Goal: Task Accomplishment & Management: Manage account settings

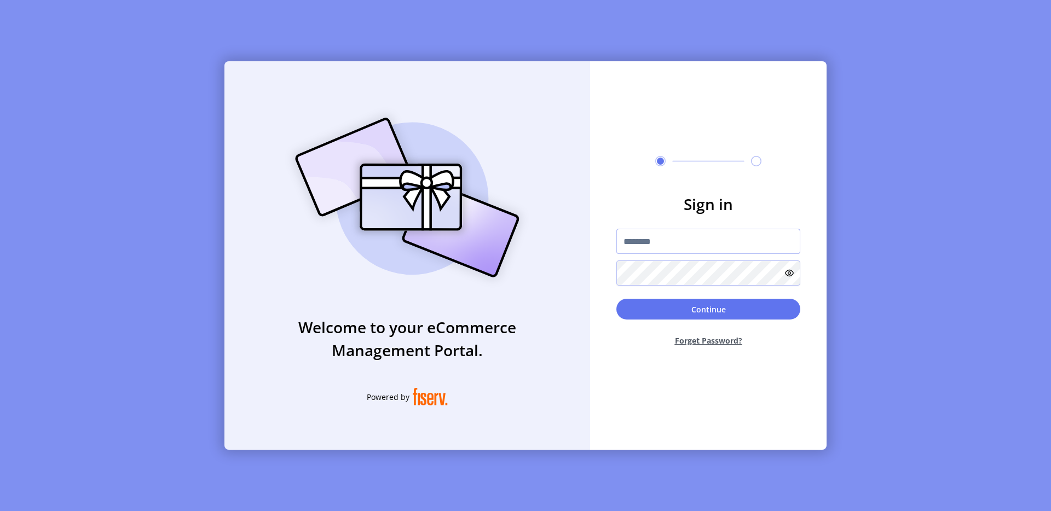
click at [648, 244] on input "text" at bounding box center [708, 241] width 184 height 25
type input "**********"
click at [690, 313] on button "Continue" at bounding box center [708, 309] width 184 height 21
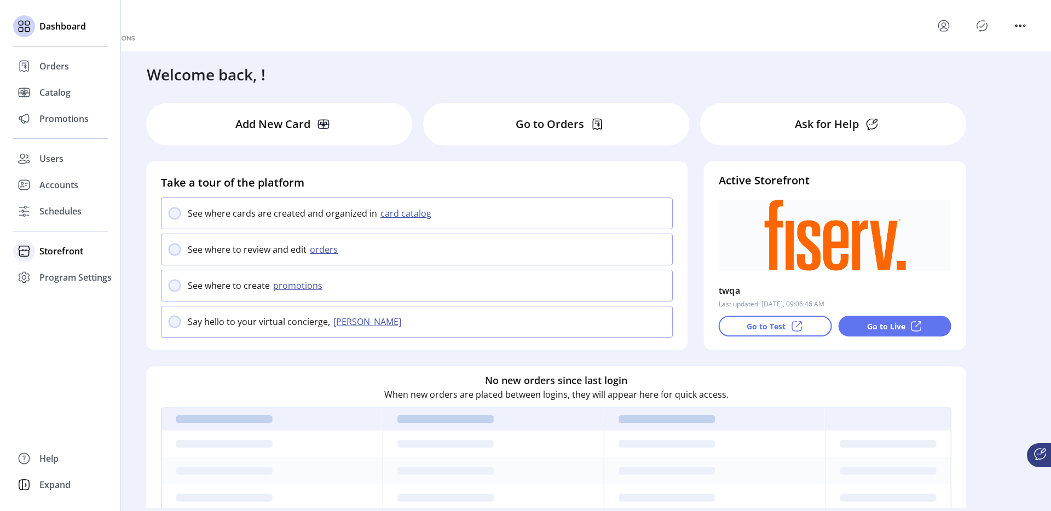
click at [68, 254] on span "Storefront" at bounding box center [61, 251] width 44 height 13
click at [68, 264] on div "Configuration" at bounding box center [60, 273] width 95 height 18
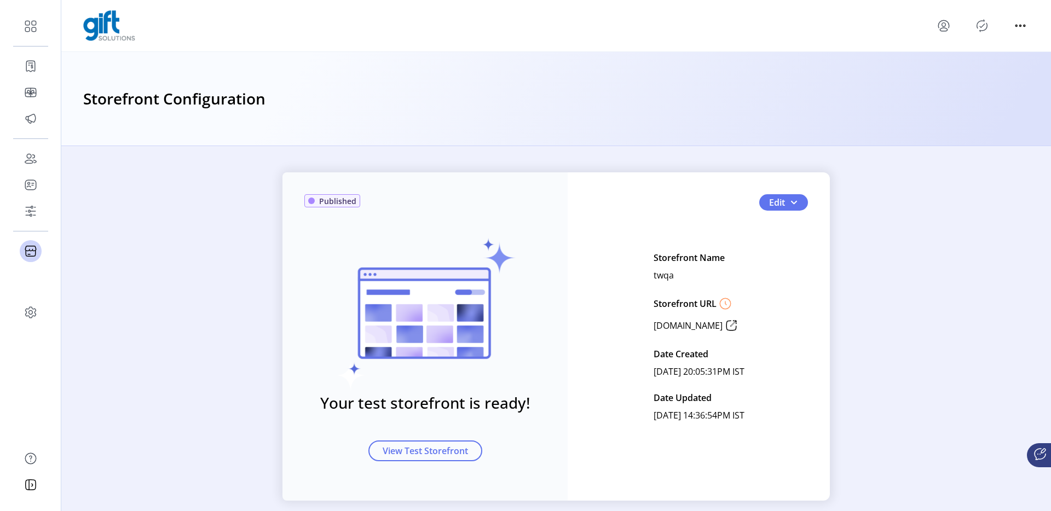
scroll to position [16, 0]
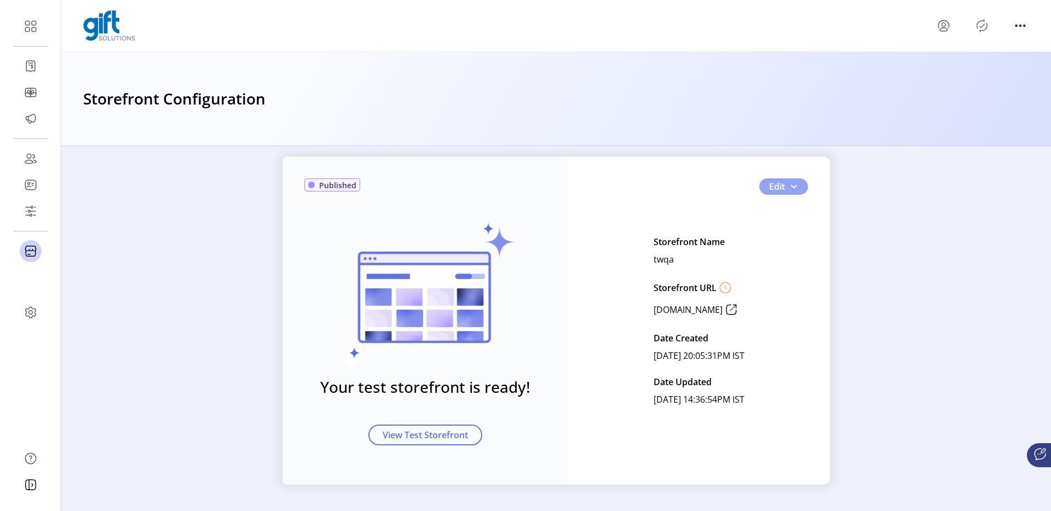
click at [797, 189] on button "Edit" at bounding box center [783, 186] width 49 height 16
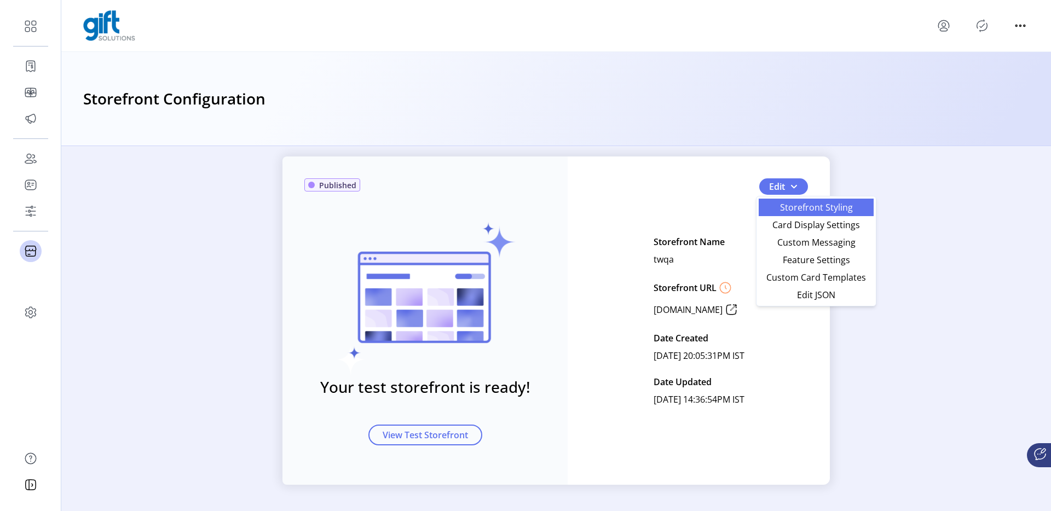
click at [785, 212] on span "Storefront Styling" at bounding box center [816, 207] width 102 height 9
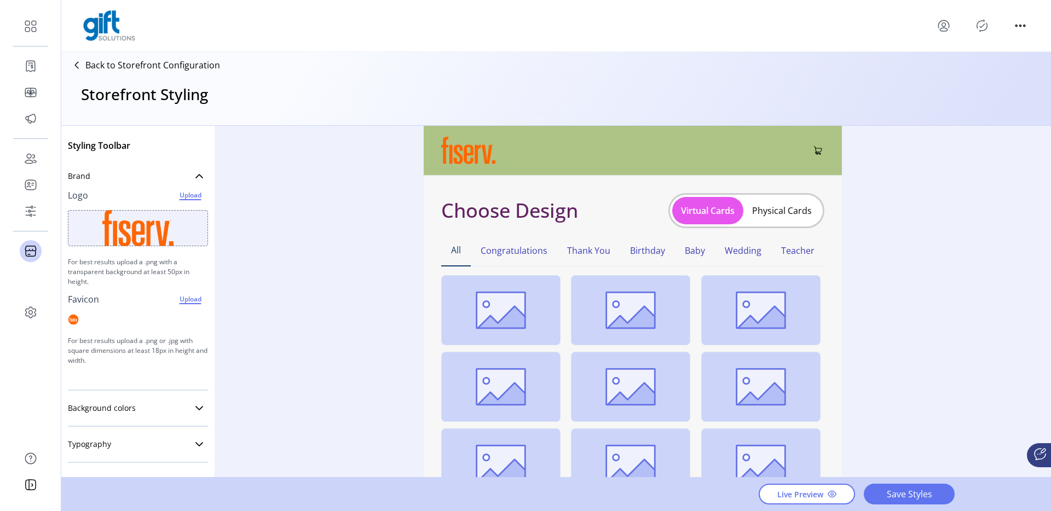
scroll to position [178, 0]
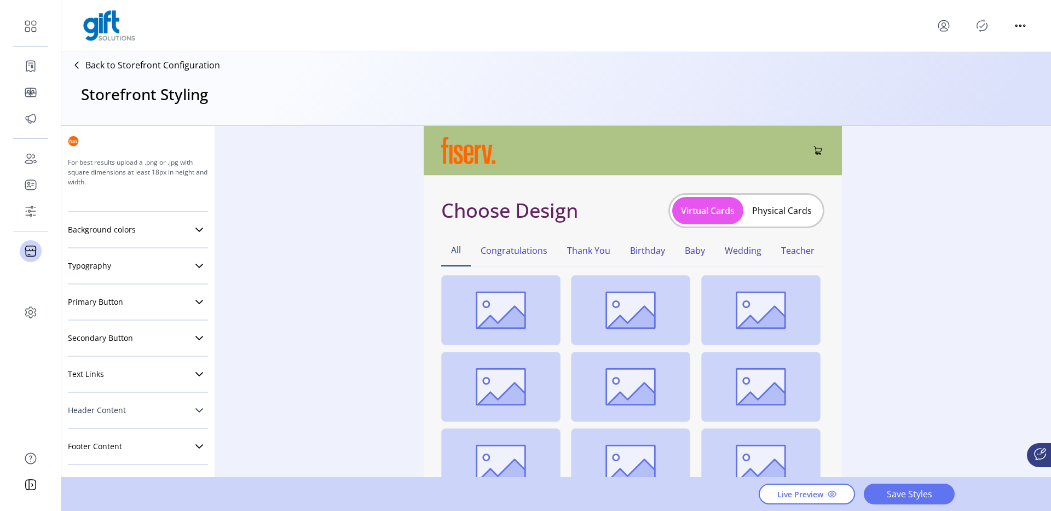
click at [137, 415] on link "Header Content" at bounding box center [138, 411] width 140 height 22
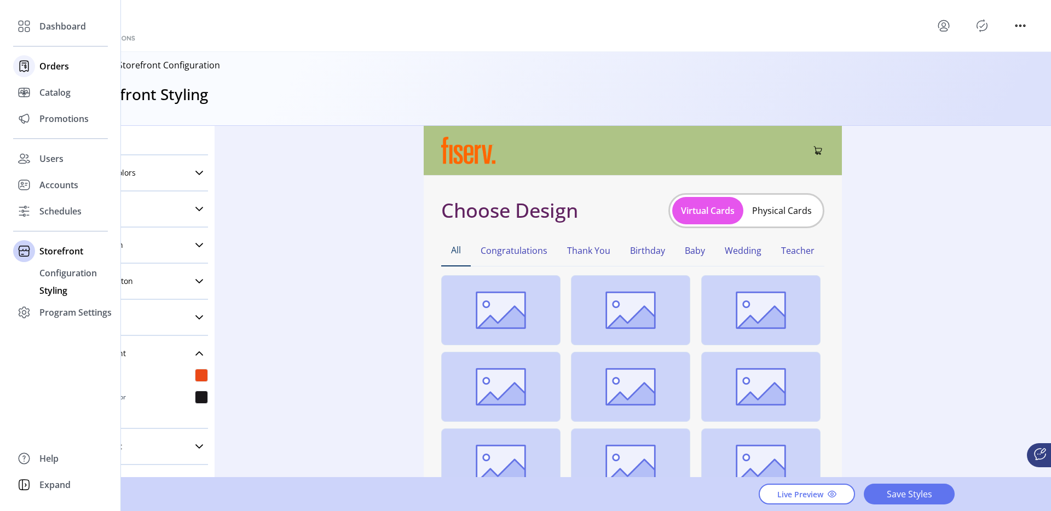
click at [26, 56] on div at bounding box center [24, 66] width 22 height 22
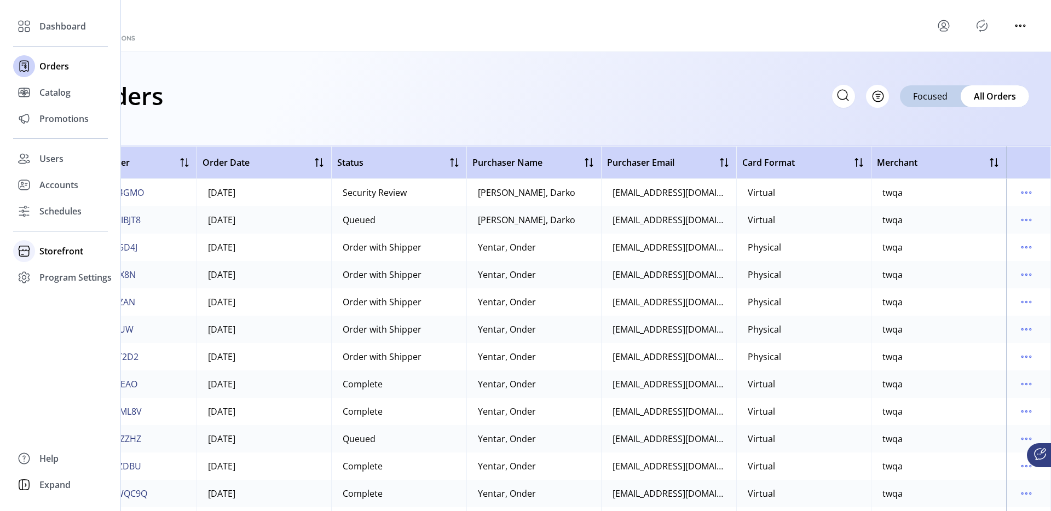
click at [73, 255] on span "Storefront" at bounding box center [61, 251] width 44 height 13
click at [38, 99] on div "Catalog" at bounding box center [60, 92] width 95 height 26
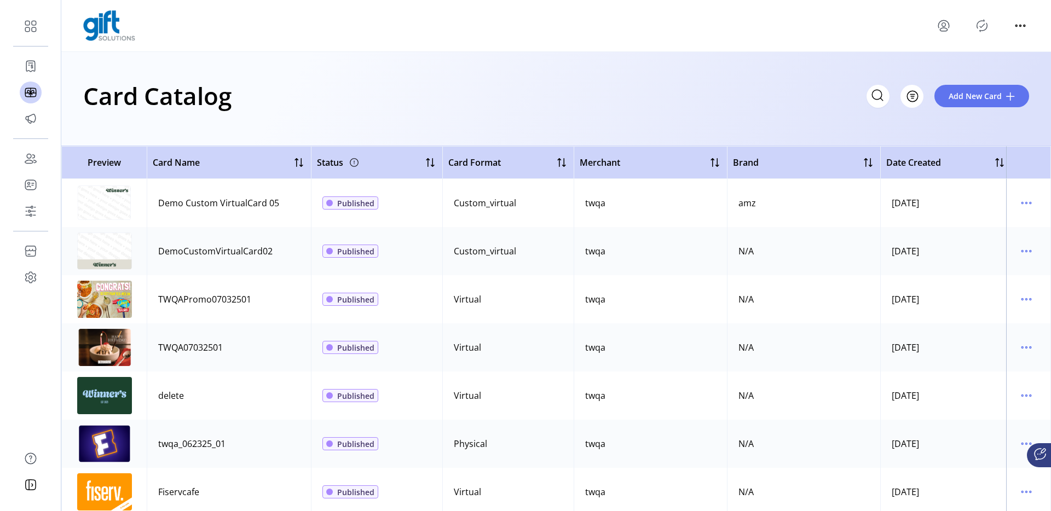
click at [304, 105] on div "Card Catalog Filter Add New Card" at bounding box center [556, 96] width 946 height 38
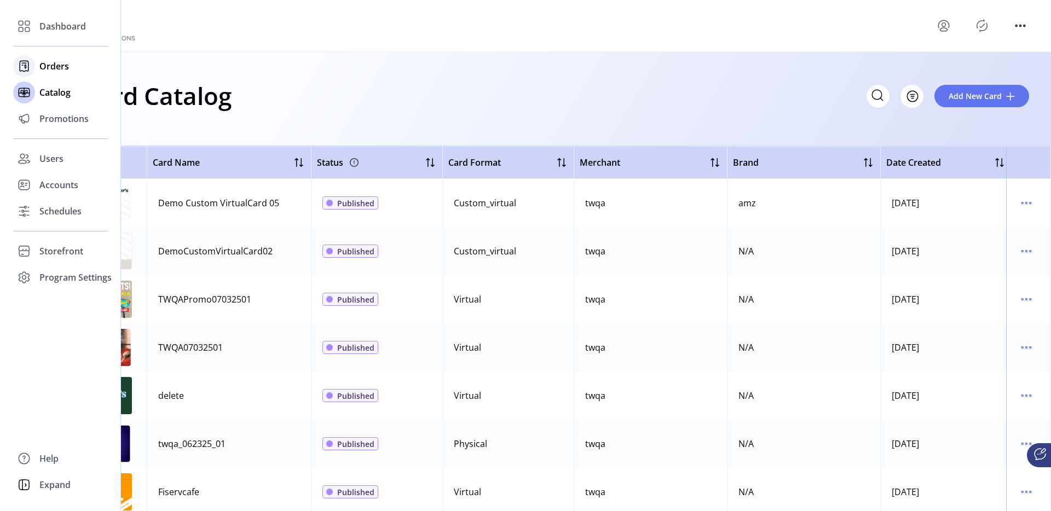
drag, startPoint x: 34, startPoint y: 74, endPoint x: 43, endPoint y: 59, distance: 18.4
click at [34, 74] on div at bounding box center [24, 66] width 22 height 26
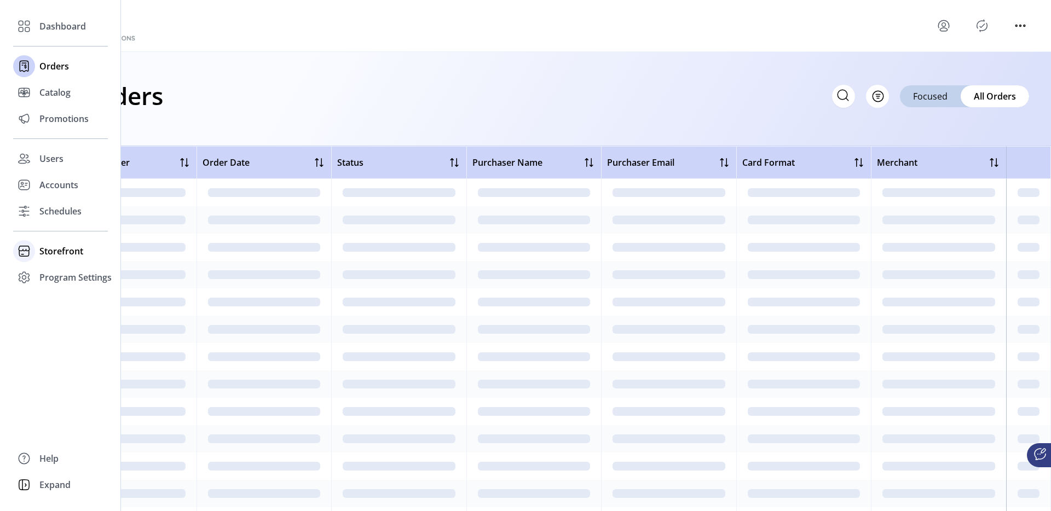
click at [78, 247] on span "Storefront" at bounding box center [61, 251] width 44 height 13
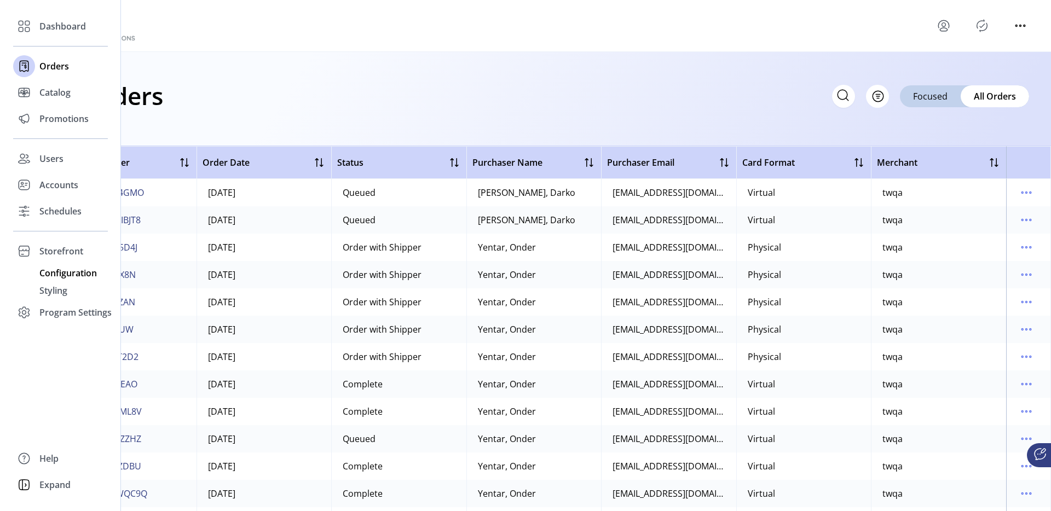
click at [72, 271] on span "Configuration" at bounding box center [67, 273] width 57 height 13
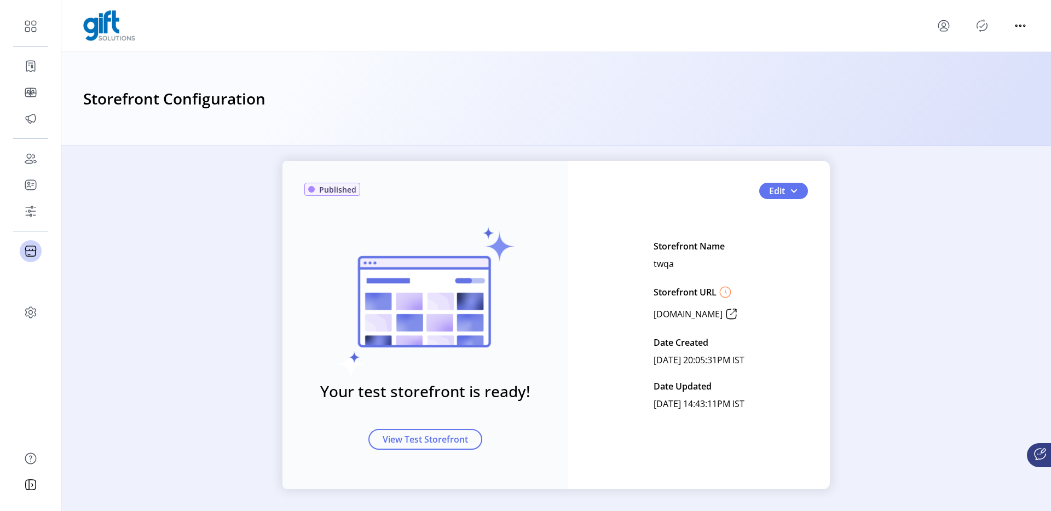
scroll to position [16, 0]
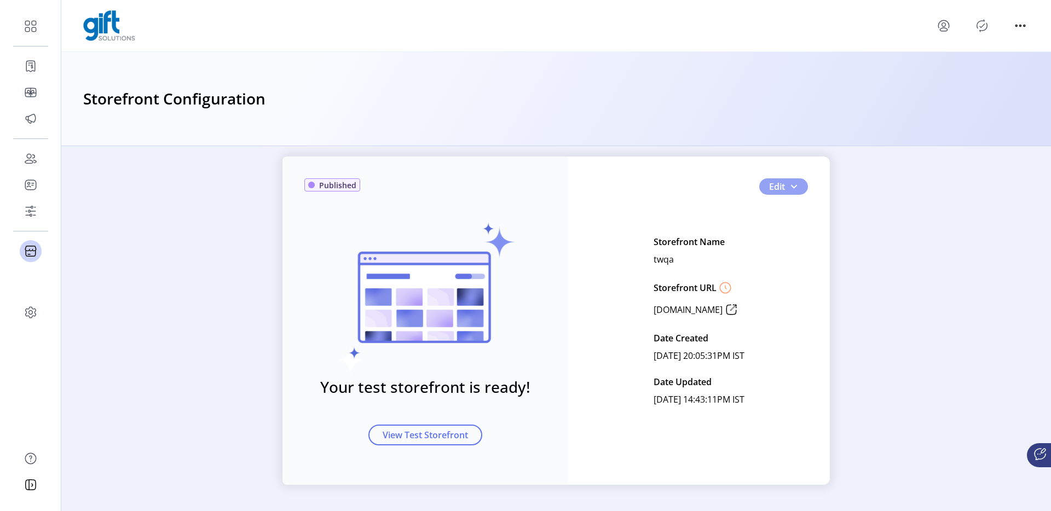
click at [802, 184] on button "Edit" at bounding box center [783, 186] width 49 height 16
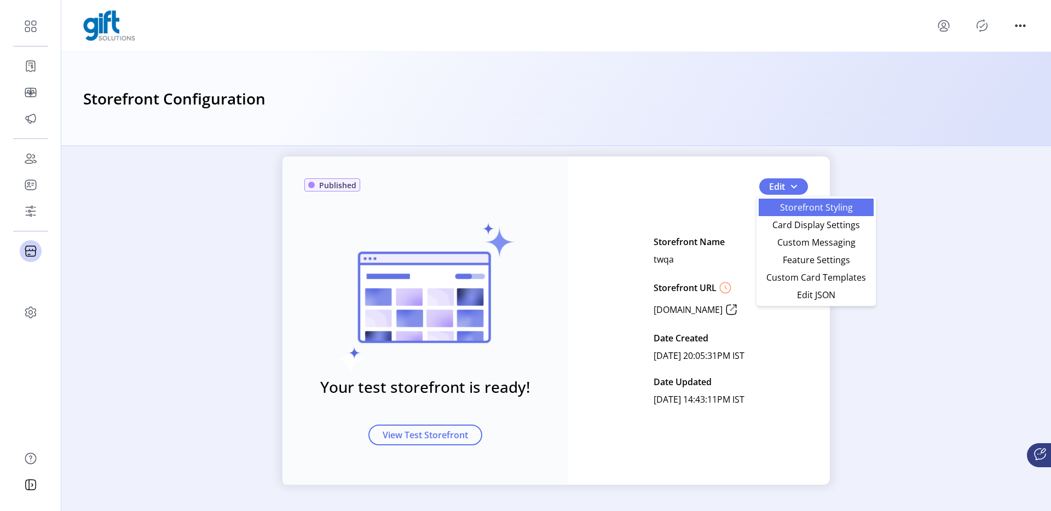
click at [800, 212] on span "Storefront Styling" at bounding box center [816, 207] width 102 height 9
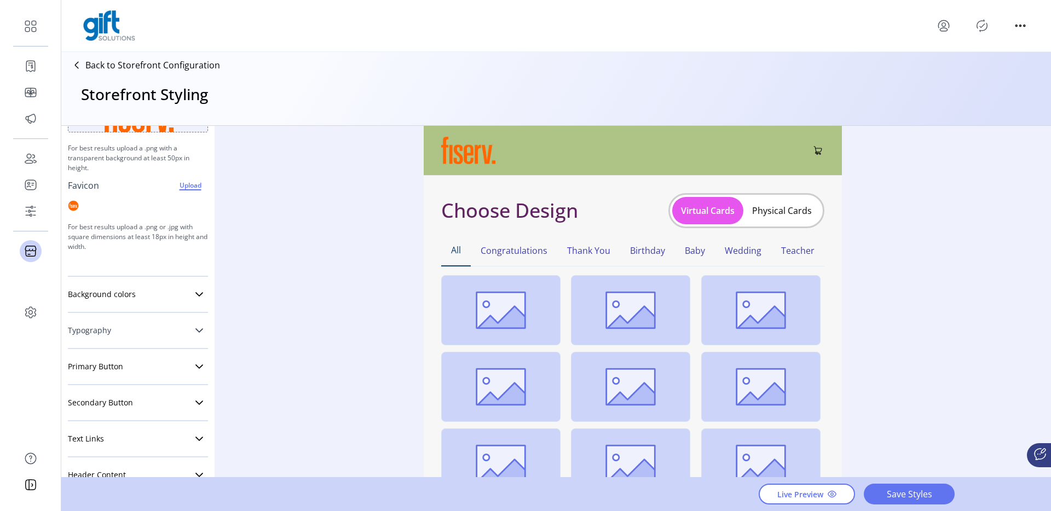
scroll to position [178, 0]
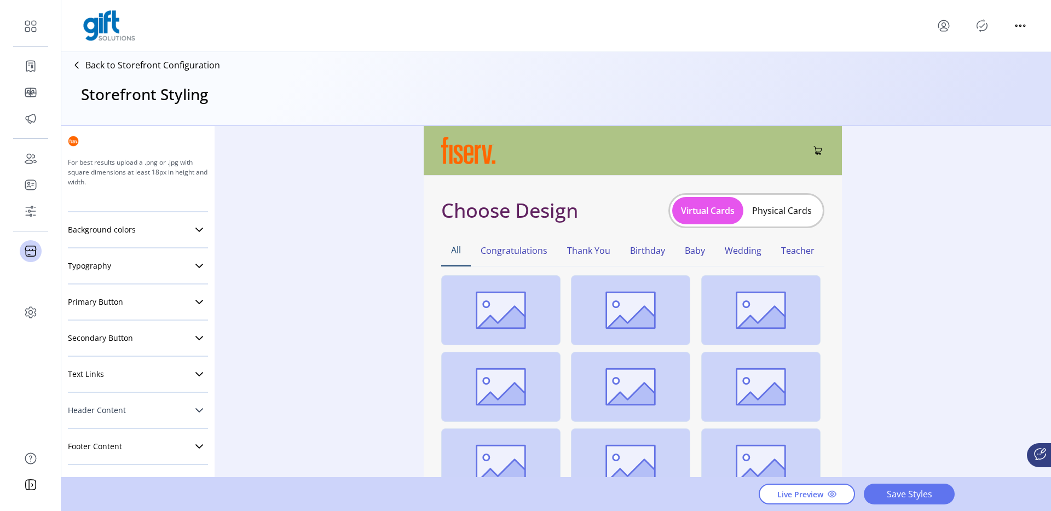
click at [138, 416] on link "Header Content" at bounding box center [138, 411] width 140 height 22
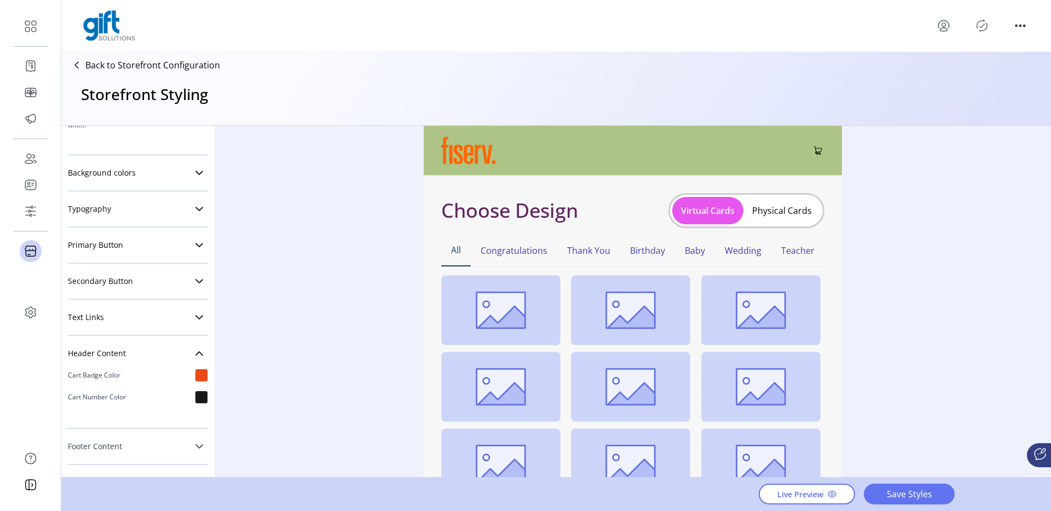
click at [169, 443] on link "Footer Content" at bounding box center [138, 447] width 140 height 22
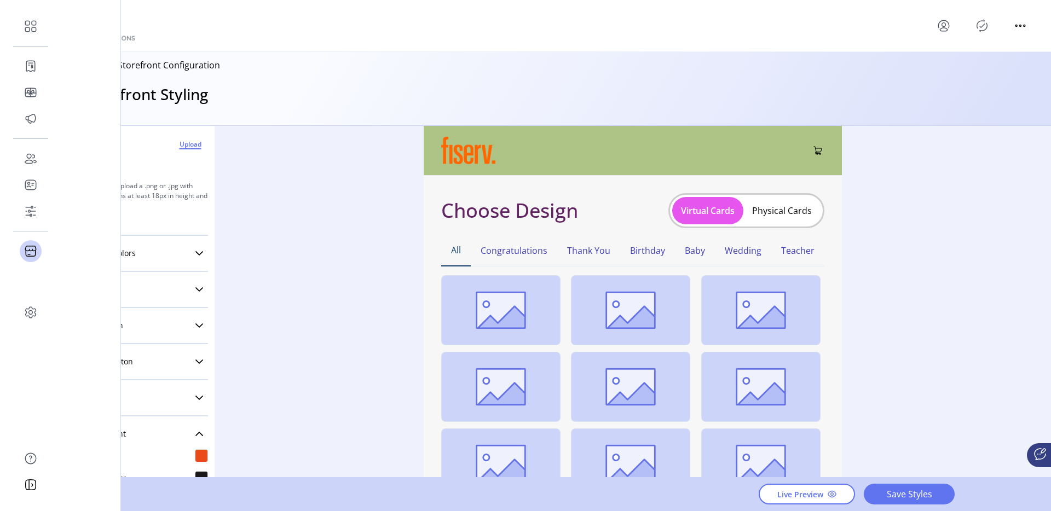
scroll to position [0, 0]
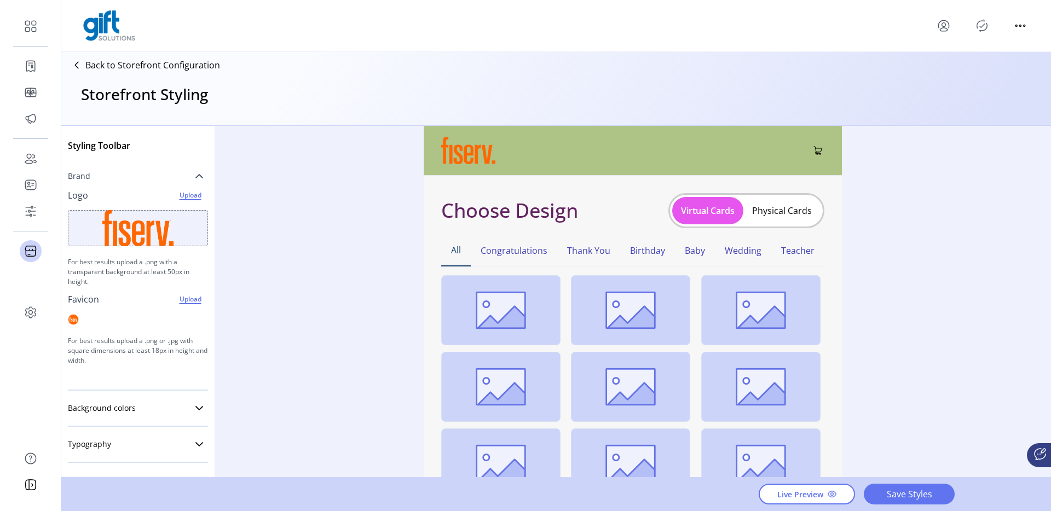
click at [195, 180] on icon at bounding box center [199, 176] width 9 height 9
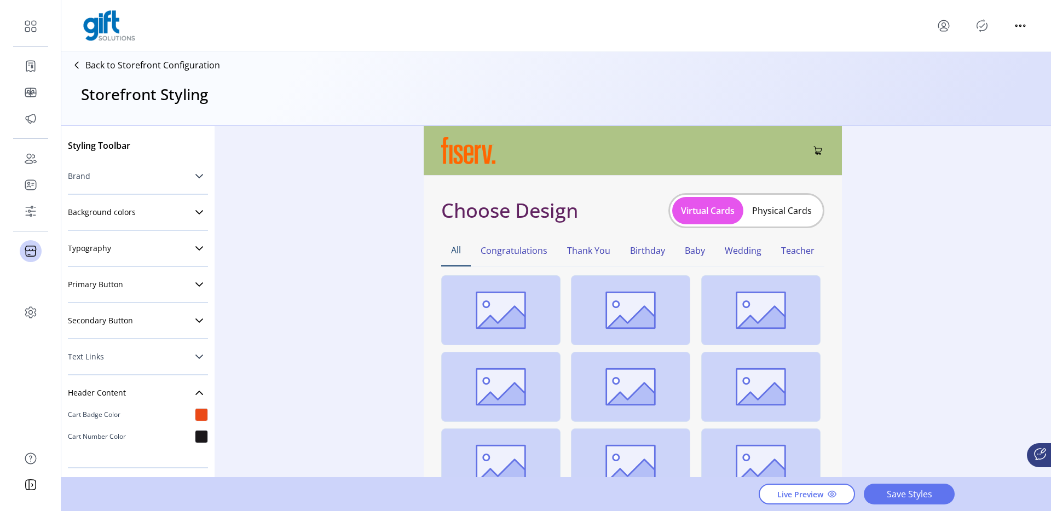
click at [195, 360] on icon at bounding box center [199, 357] width 9 height 9
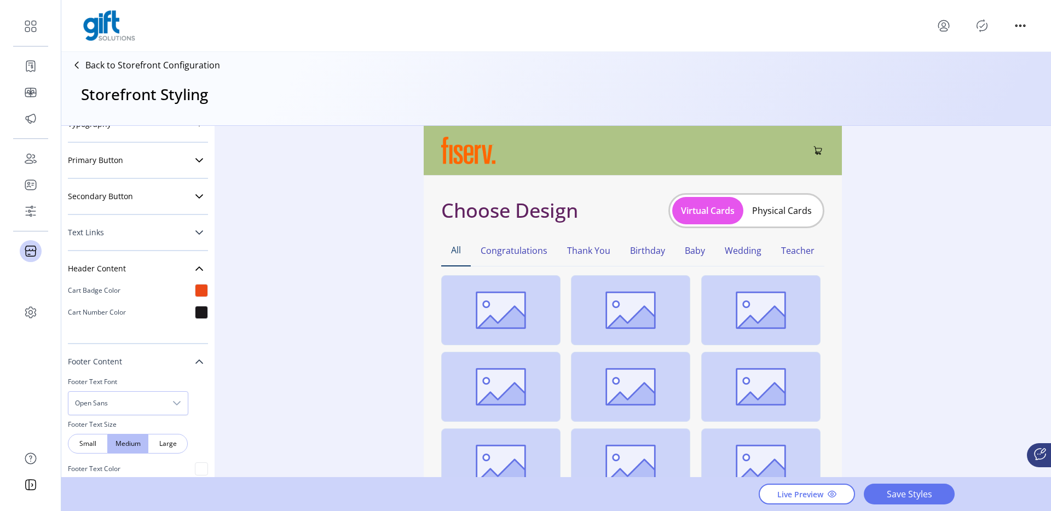
scroll to position [137, 0]
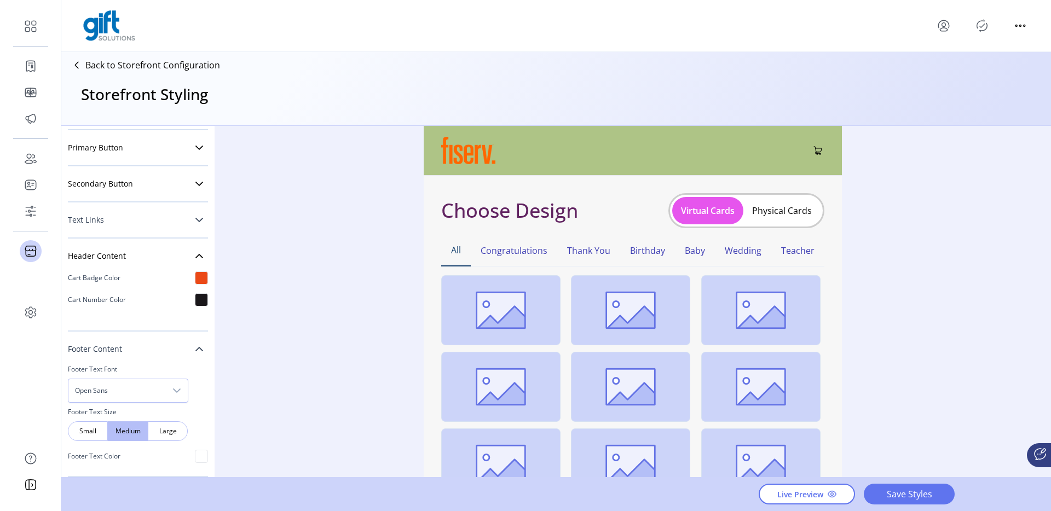
click at [195, 355] on link "Footer Content" at bounding box center [138, 349] width 140 height 22
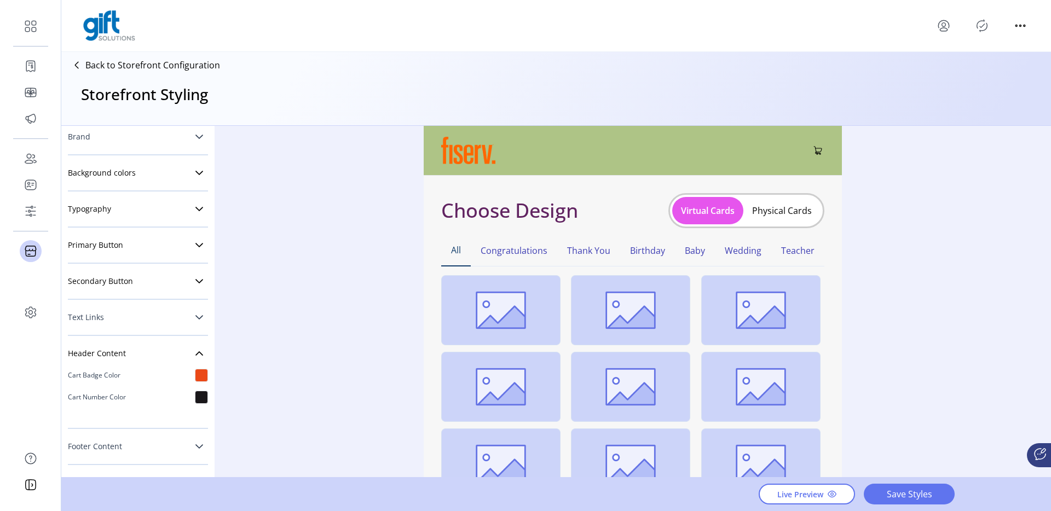
scroll to position [39, 0]
click at [195, 448] on icon at bounding box center [199, 446] width 9 height 9
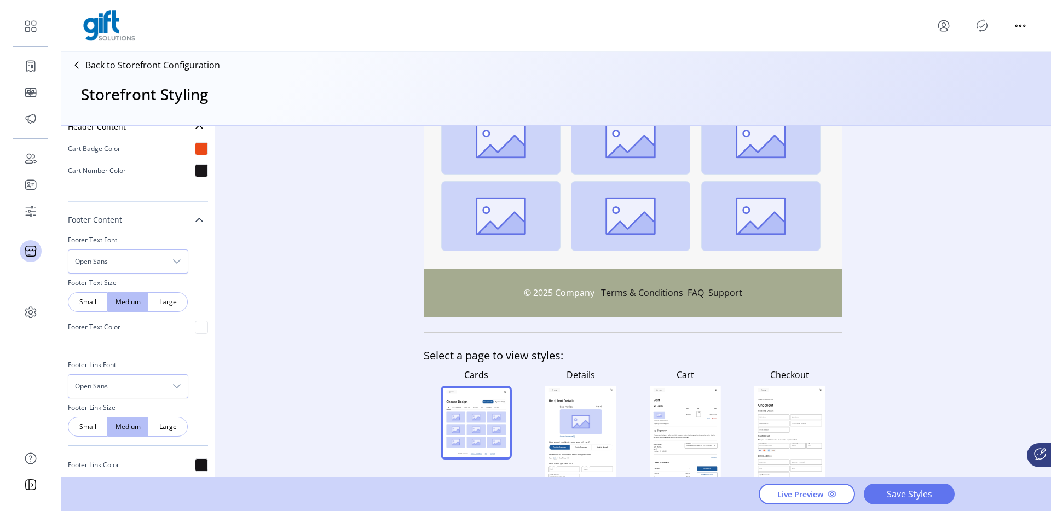
scroll to position [298, 0]
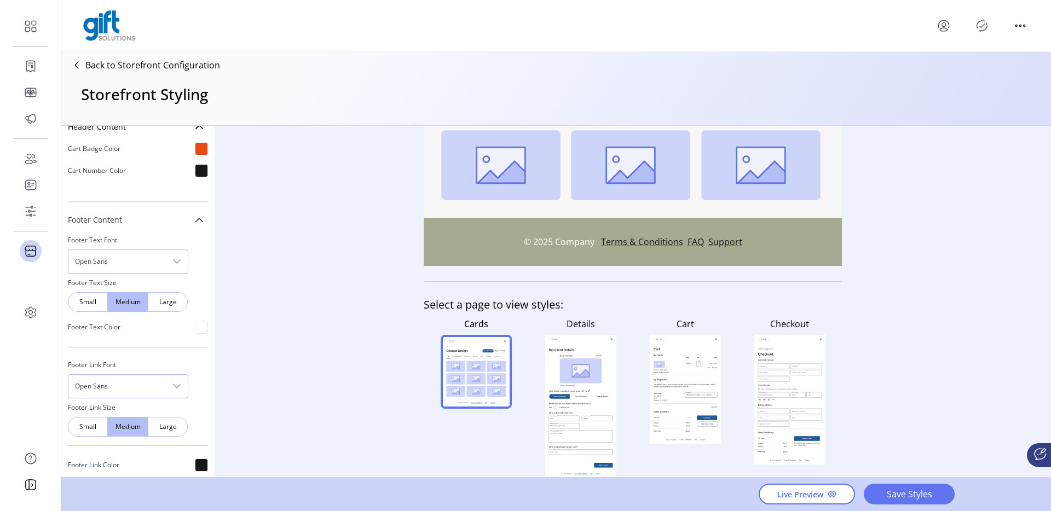
click at [867, 214] on div "Styling Toolbar Brand Logo Upload For best results upload a .png with a transpa…" at bounding box center [556, 302] width 990 height 353
click at [894, 187] on div "Styling Toolbar Brand Logo Upload For best results upload a .png with a transpa…" at bounding box center [556, 302] width 990 height 353
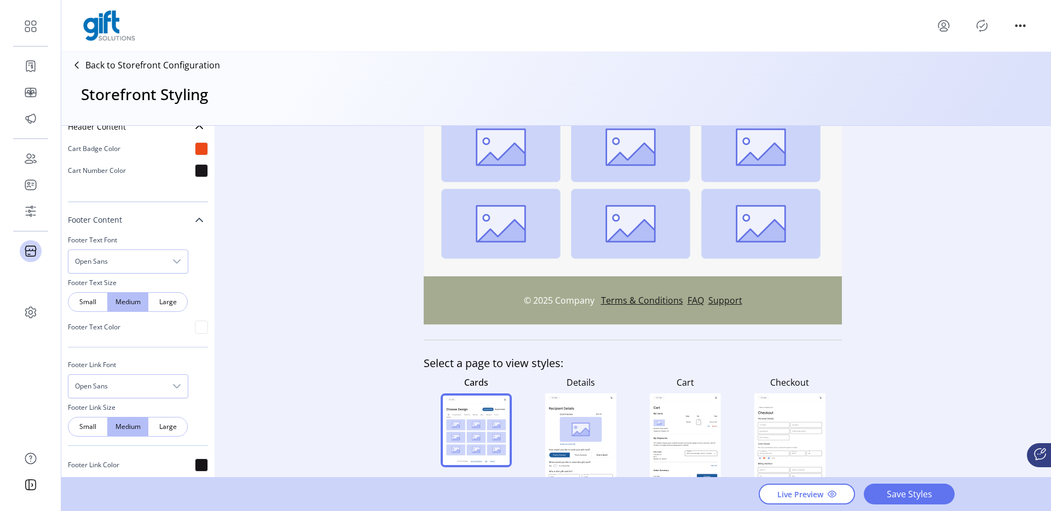
scroll to position [273, 0]
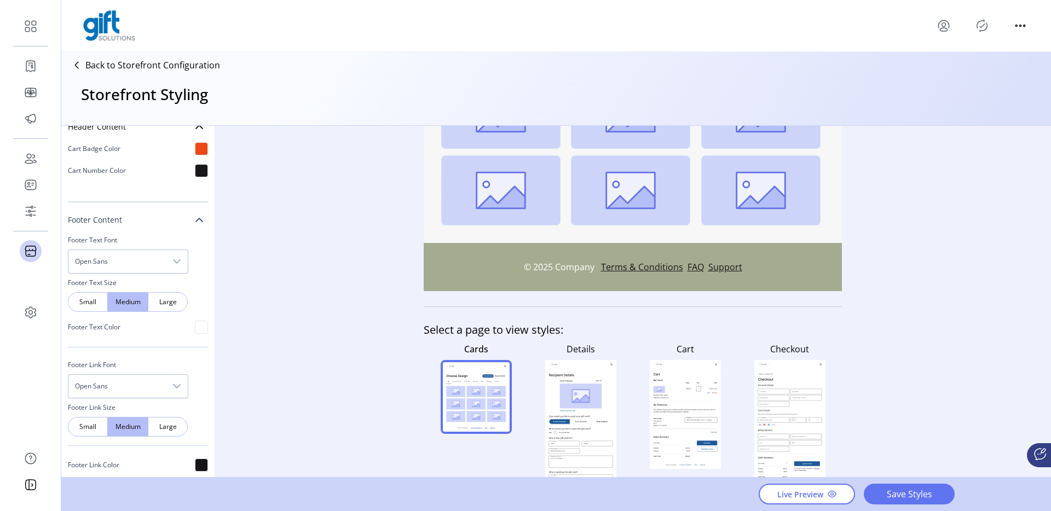
click at [547, 271] on p "© 2025 Company" at bounding box center [562, 267] width 77 height 13
drag, startPoint x: 743, startPoint y: 273, endPoint x: 594, endPoint y: 269, distance: 148.9
click at [594, 269] on footer "© 2025 Company Terms & Conditions FAQ Support" at bounding box center [633, 267] width 418 height 48
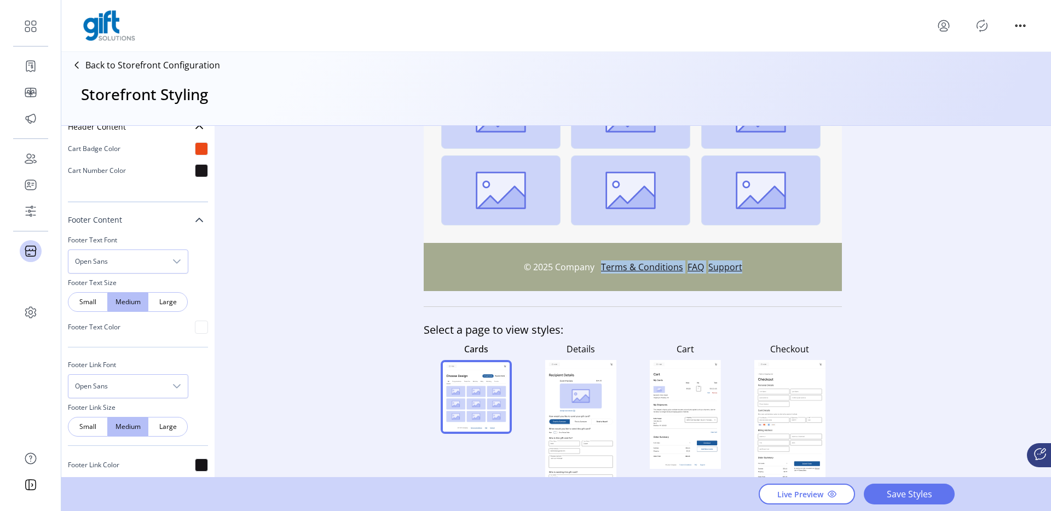
click at [811, 269] on footer "© 2025 Company Terms & Conditions FAQ Support" at bounding box center [633, 267] width 418 height 48
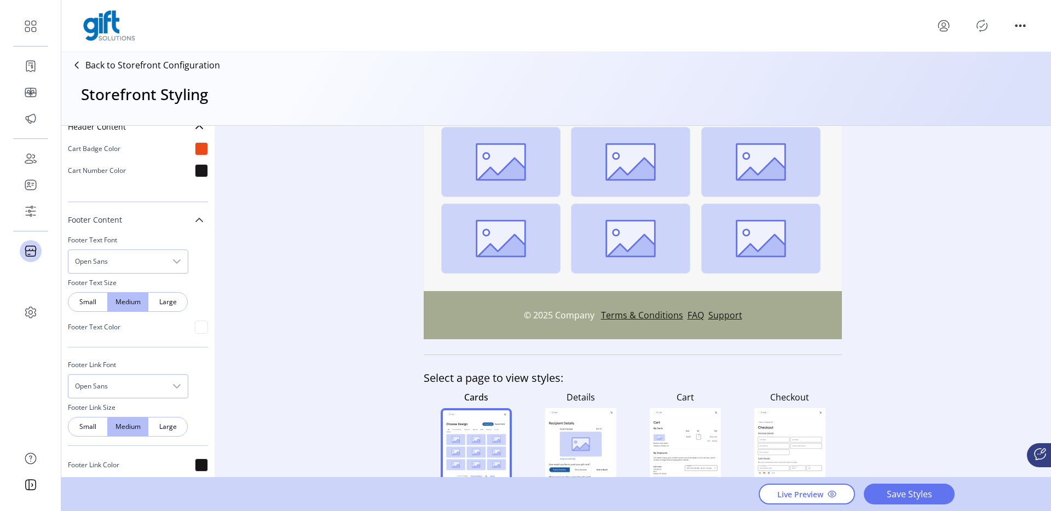
scroll to position [0, 0]
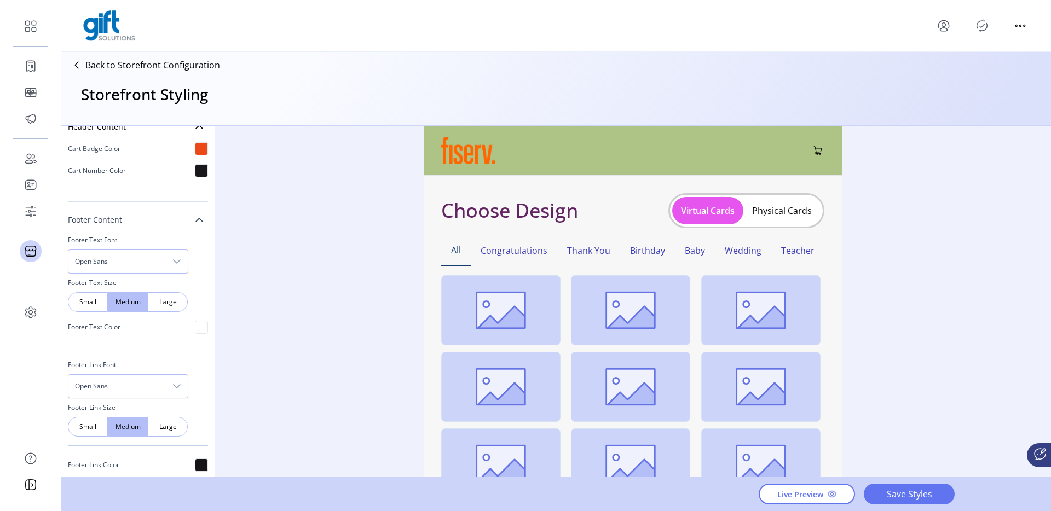
click at [393, 252] on div "Styling Toolbar Brand Logo Upload For best results upload a .png with a transpa…" at bounding box center [556, 302] width 990 height 353
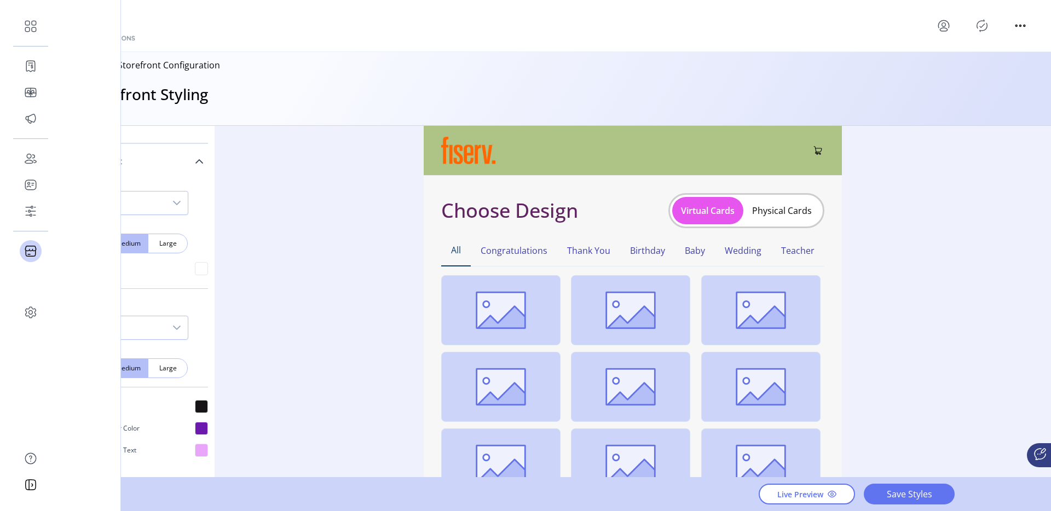
scroll to position [342, 0]
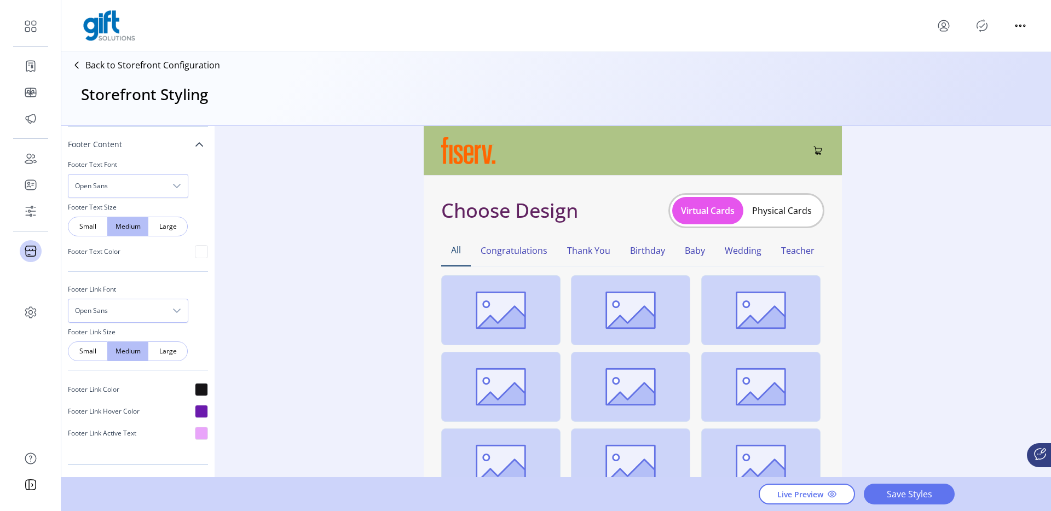
click at [107, 253] on p "Footer Text Color" at bounding box center [94, 252] width 53 height 10
click at [104, 164] on p "Footer Text Font" at bounding box center [138, 164] width 140 height 19
click at [106, 332] on p "Footer Link Size" at bounding box center [138, 332] width 140 height 19
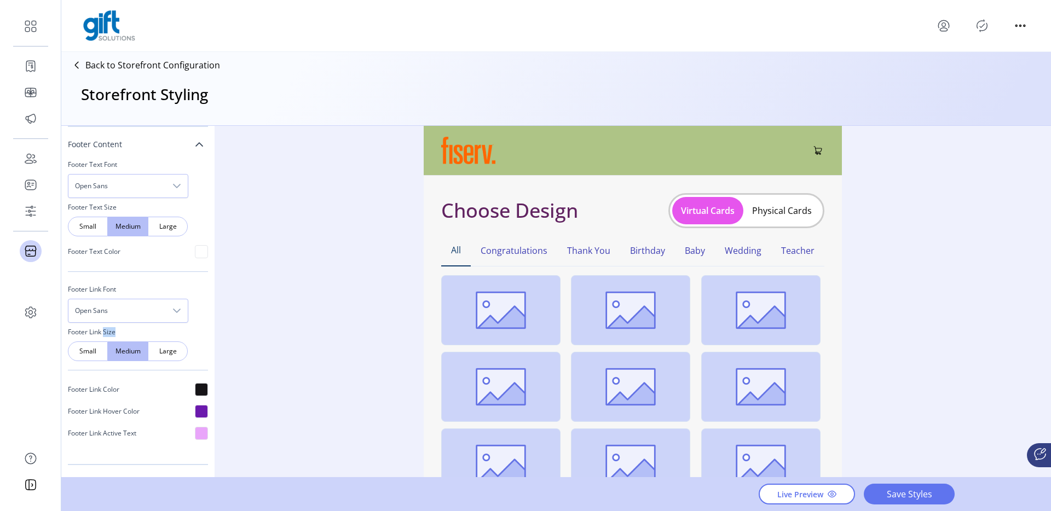
click at [106, 332] on p "Footer Link Size" at bounding box center [138, 332] width 140 height 19
click at [117, 185] on span "Open Sans" at bounding box center [116, 186] width 97 height 23
click at [200, 186] on div "Footer Text Font Open Sans Open Sans Arial Footer Text Size Small Medium Large …" at bounding box center [138, 299] width 140 height 289
drag, startPoint x: 101, startPoint y: 290, endPoint x: 119, endPoint y: 290, distance: 18.1
click at [118, 290] on p "Footer Link Font" at bounding box center [138, 289] width 140 height 19
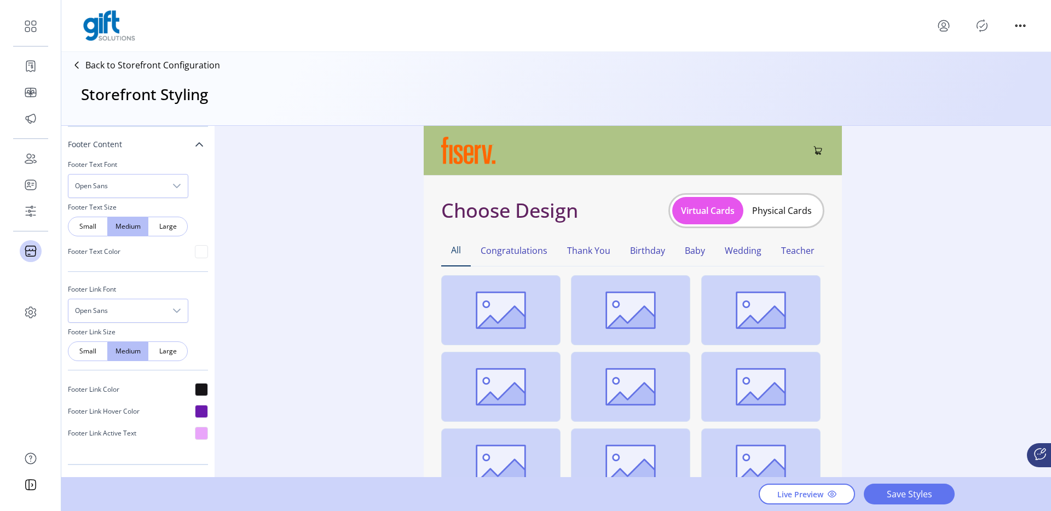
click at [119, 290] on p "Footer Link Font" at bounding box center [138, 289] width 140 height 19
drag, startPoint x: 83, startPoint y: 334, endPoint x: 108, endPoint y: 334, distance: 24.6
click at [108, 334] on p "Footer Link Size" at bounding box center [138, 332] width 140 height 19
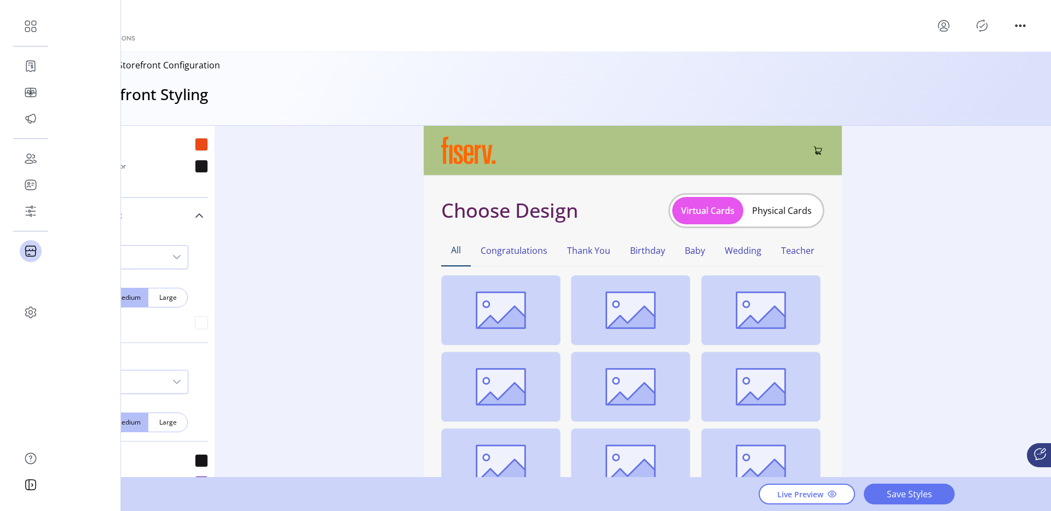
scroll to position [274, 0]
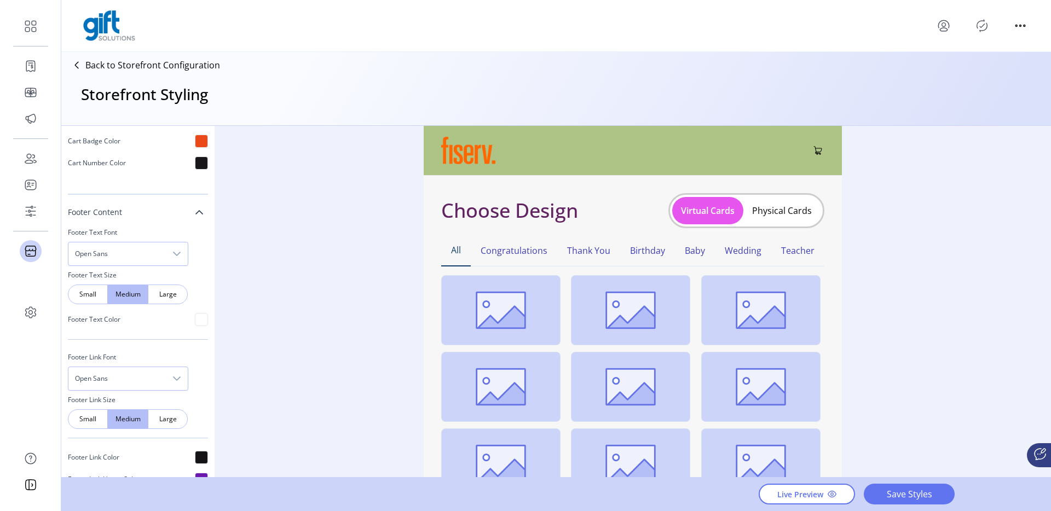
click at [184, 61] on p "Back to Storefront Configuration" at bounding box center [152, 65] width 135 height 13
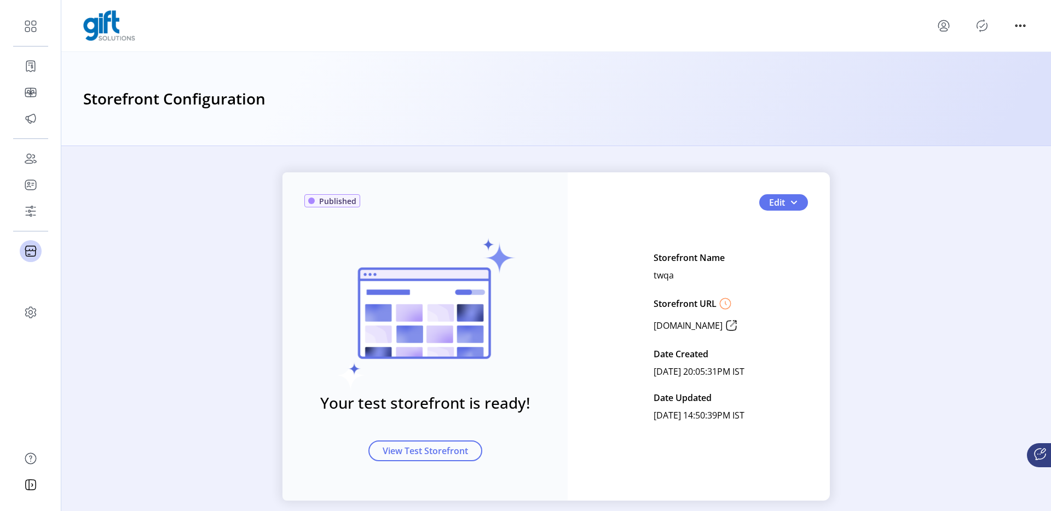
click at [734, 325] on icon at bounding box center [732, 326] width 18 height 18
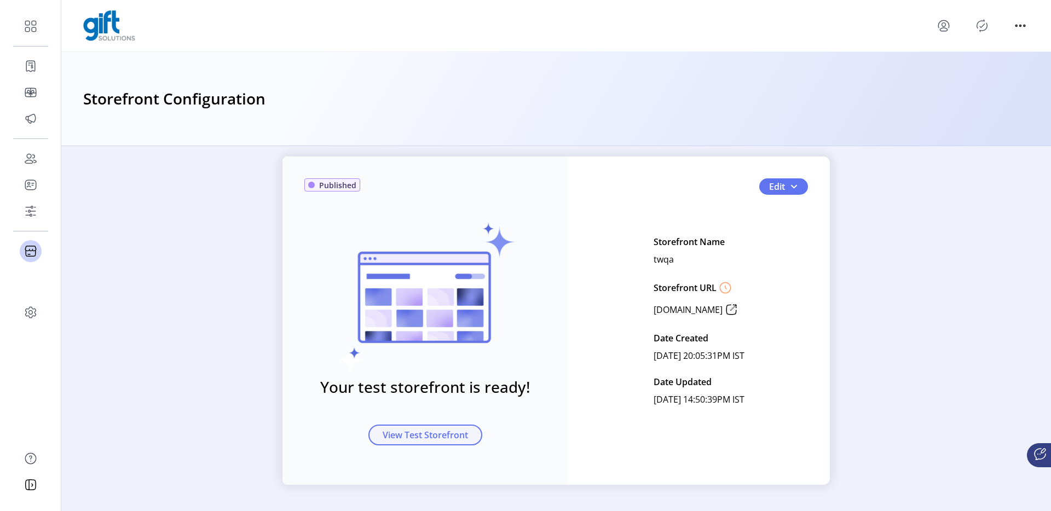
click at [411, 436] on span "View Test Storefront" at bounding box center [425, 435] width 85 height 13
click at [879, 217] on div "Published Your test storefront is ready! View Test Storefront Edit Storefront N…" at bounding box center [556, 321] width 990 height 328
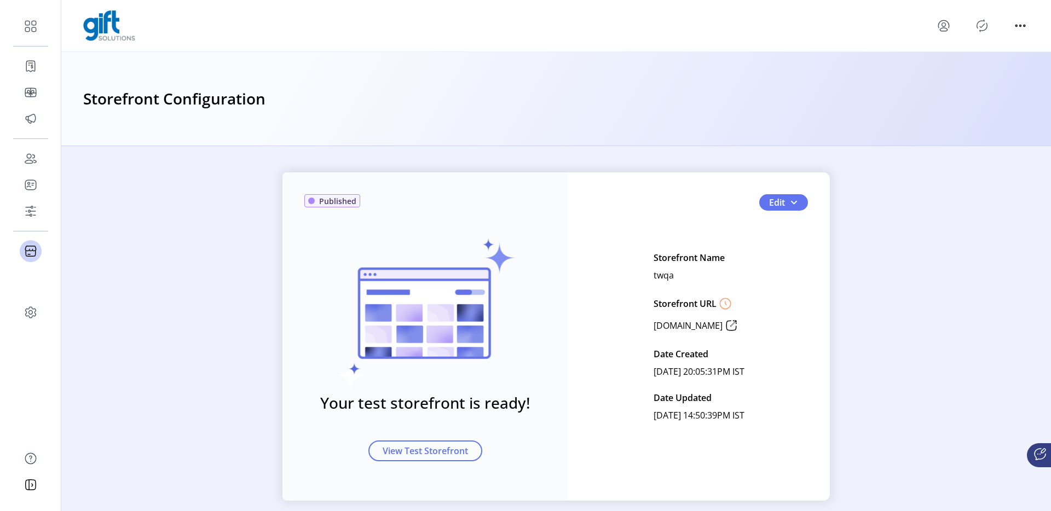
click at [931, 20] on div at bounding box center [556, 25] width 946 height 31
click at [937, 27] on icon "menu" at bounding box center [944, 26] width 18 height 18
click at [946, 68] on span "Sign Out" at bounding box center [983, 69] width 82 height 9
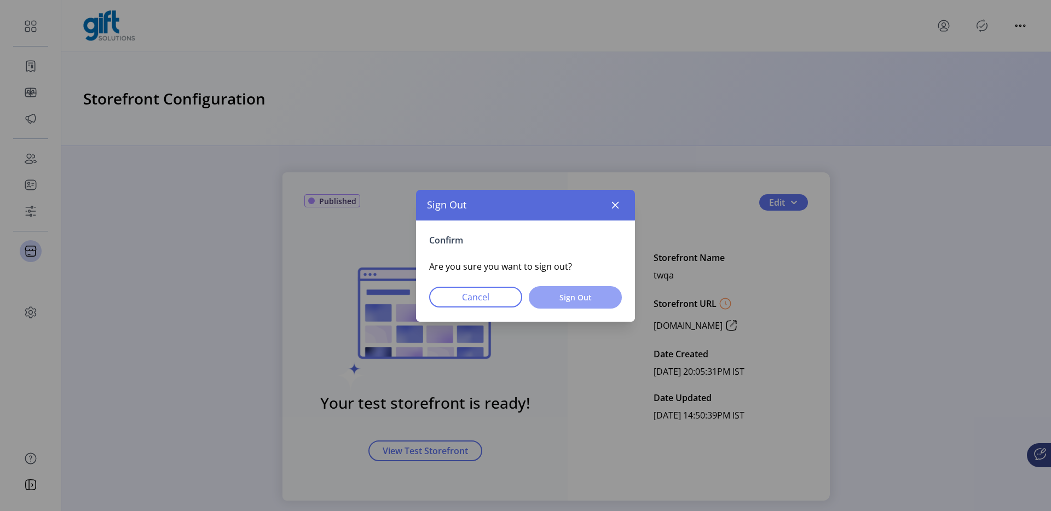
click at [574, 298] on span "Sign Out" at bounding box center [575, 297] width 65 height 11
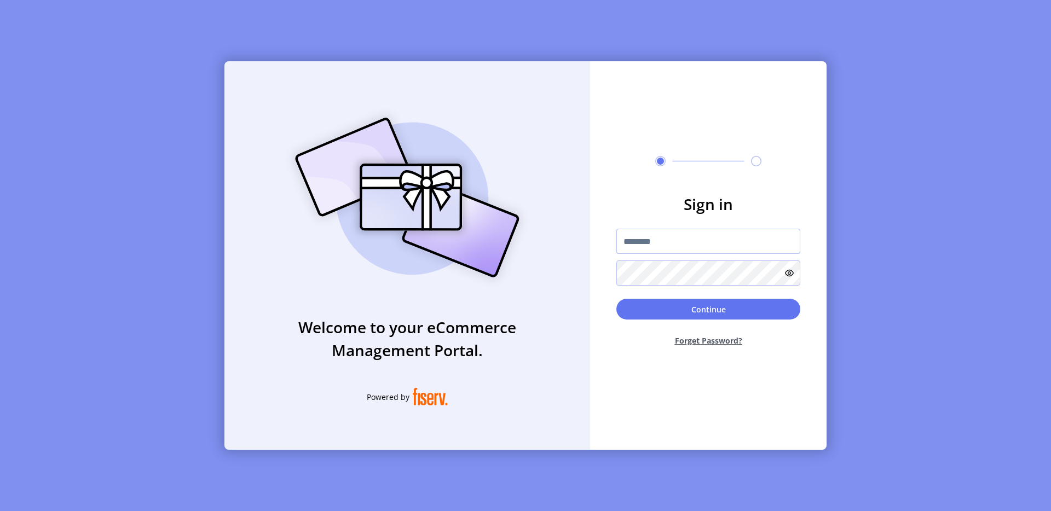
click at [648, 240] on input "text" at bounding box center [708, 241] width 184 height 25
type input "**********"
click at [710, 310] on button "Continue" at bounding box center [708, 309] width 184 height 21
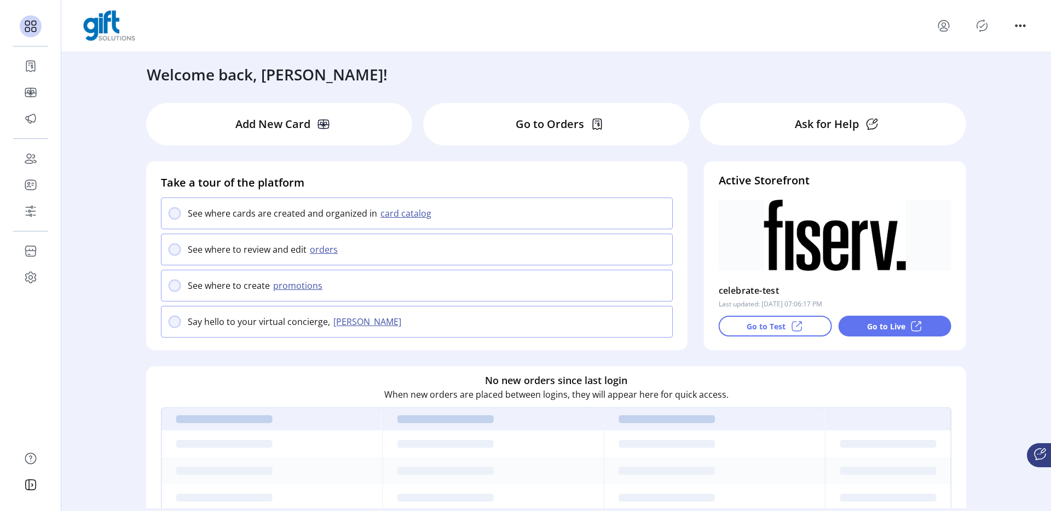
click at [89, 54] on div "Welcome back, Anton! Add New Card Go to Orders Ask for Help Take a tour of the …" at bounding box center [556, 280] width 990 height 457
click at [85, 18] on img at bounding box center [109, 25] width 52 height 31
click at [102, 54] on div "Welcome back, Anton! Add New Card Go to Orders Ask for Help Take a tour of the …" at bounding box center [556, 280] width 990 height 457
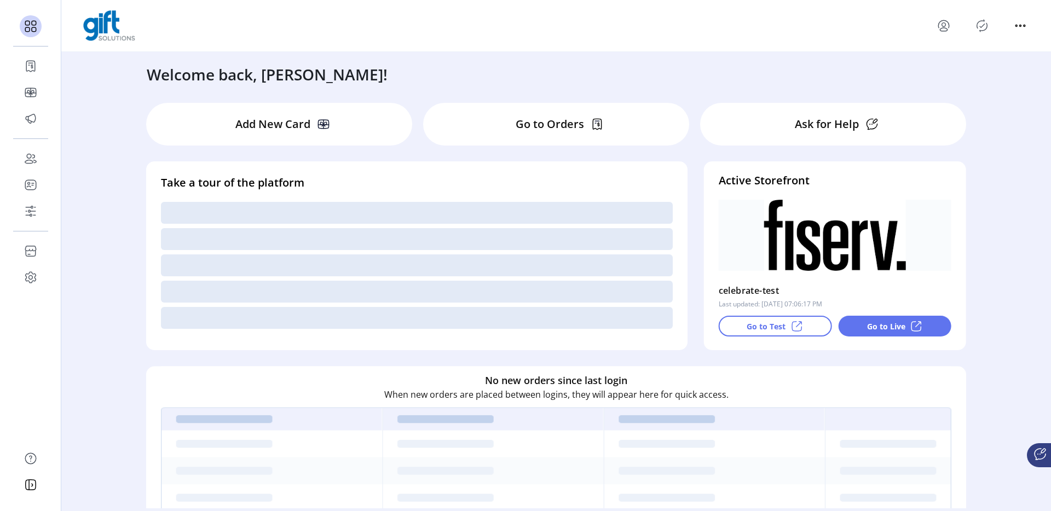
click at [765, 330] on p "Go to Test" at bounding box center [766, 326] width 39 height 11
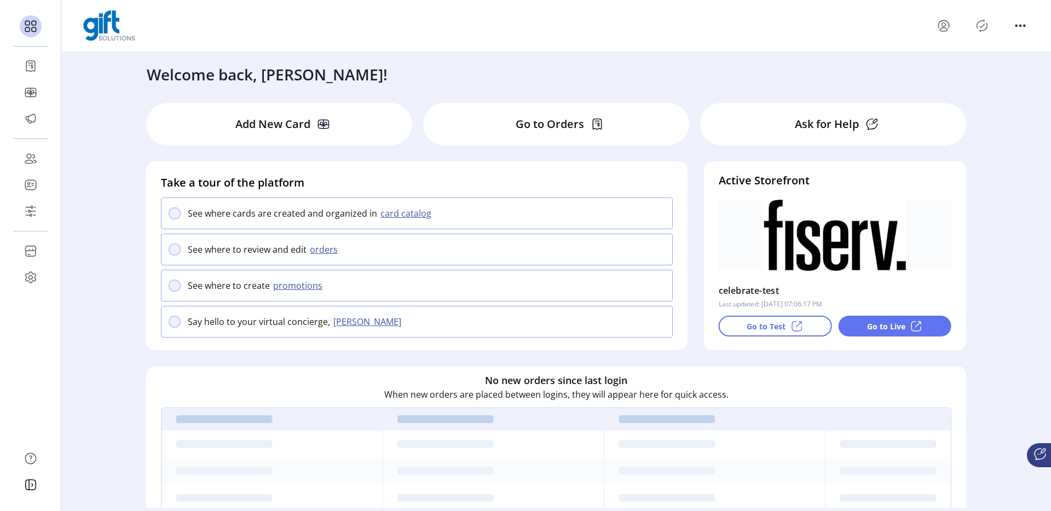
click at [875, 334] on div "Go to Live" at bounding box center [894, 326] width 113 height 21
click at [941, 27] on icon "menu" at bounding box center [944, 26] width 18 height 18
click at [965, 74] on link "Sign Out" at bounding box center [982, 69] width 95 height 18
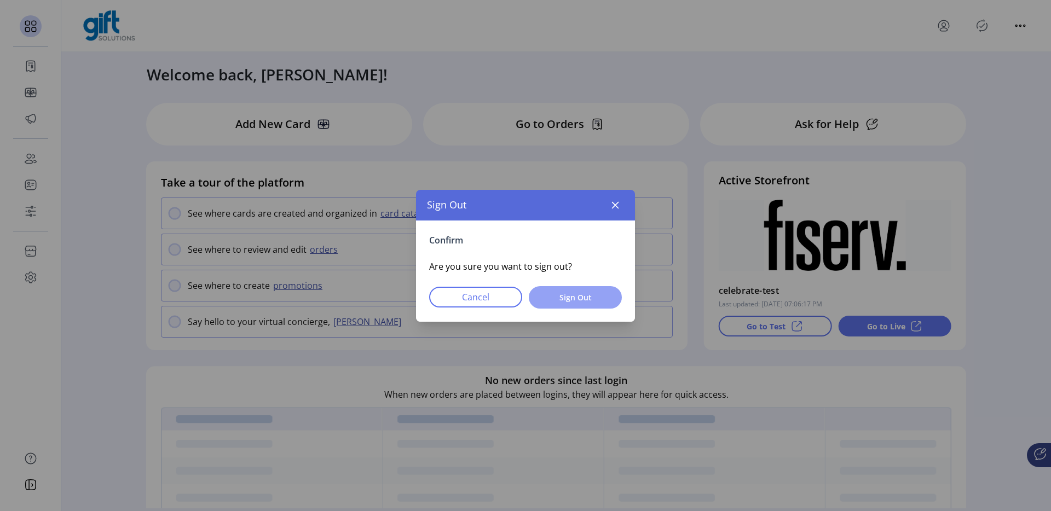
click at [586, 286] on button "Sign Out" at bounding box center [575, 297] width 93 height 22
click at [586, 292] on span "Sign Out" at bounding box center [575, 297] width 65 height 11
